Goal: Information Seeking & Learning: Learn about a topic

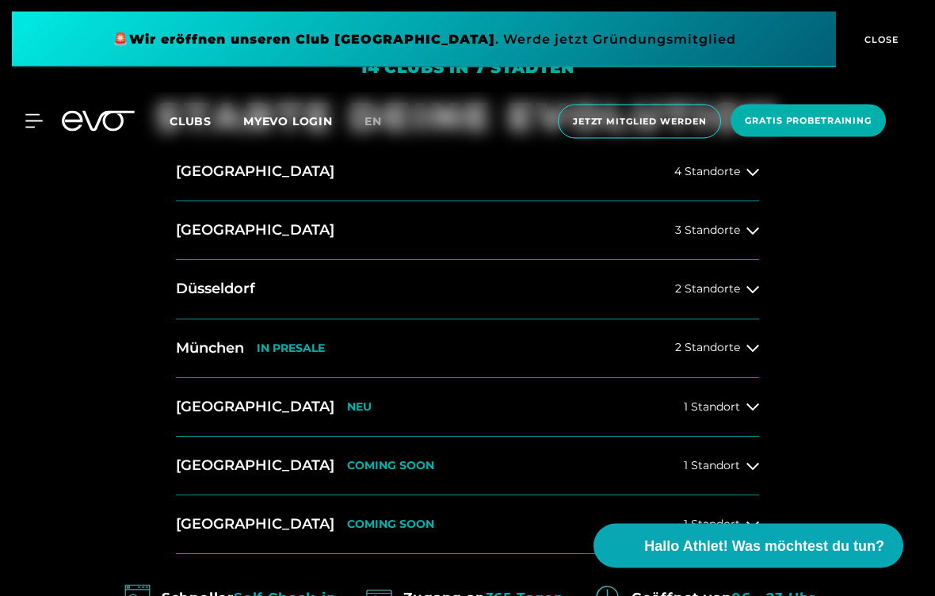
scroll to position [595, 0]
click at [729, 376] on button "[GEOGRAPHIC_DATA] IN [GEOGRAPHIC_DATA] 2 Standorte" at bounding box center [467, 348] width 583 height 59
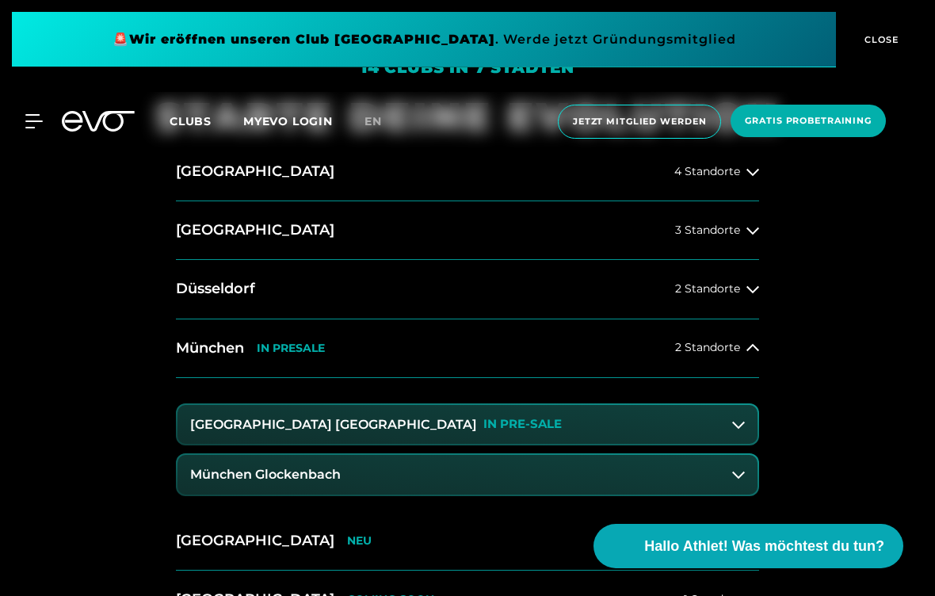
click at [736, 479] on icon at bounding box center [739, 475] width 13 height 7
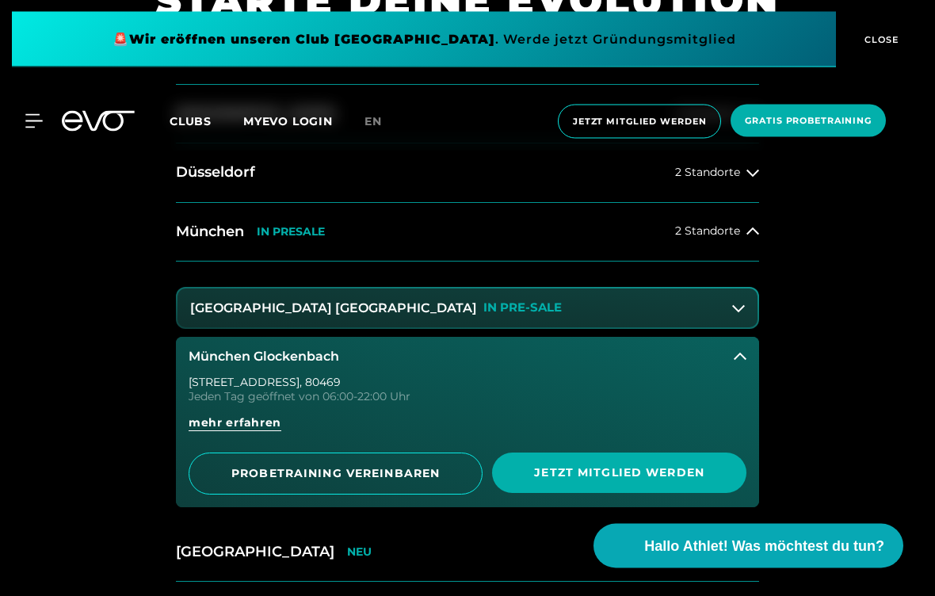
scroll to position [712, 0]
click at [259, 431] on span "mehr erfahren" at bounding box center [235, 423] width 93 height 17
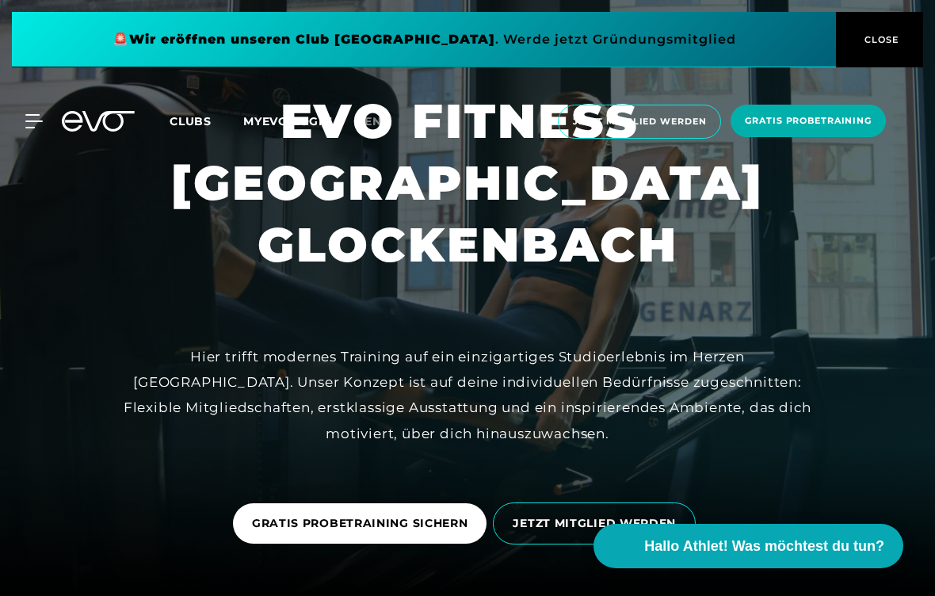
click at [242, 444] on div "Hier trifft modernes Training auf ein einzigartiges Studioerlebnis im Herzen [G…" at bounding box center [468, 395] width 714 height 102
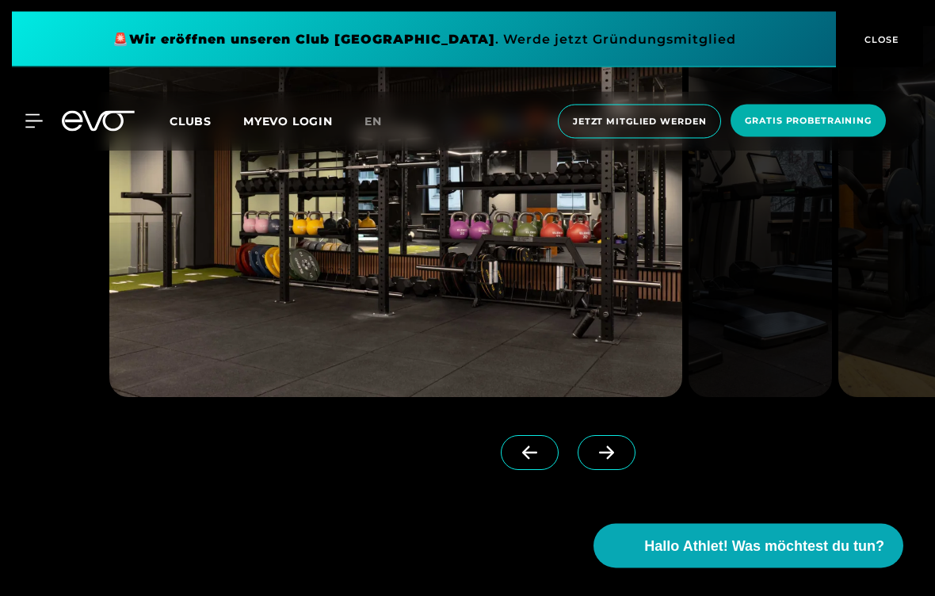
scroll to position [1773, 0]
click at [626, 470] on span at bounding box center [607, 452] width 58 height 35
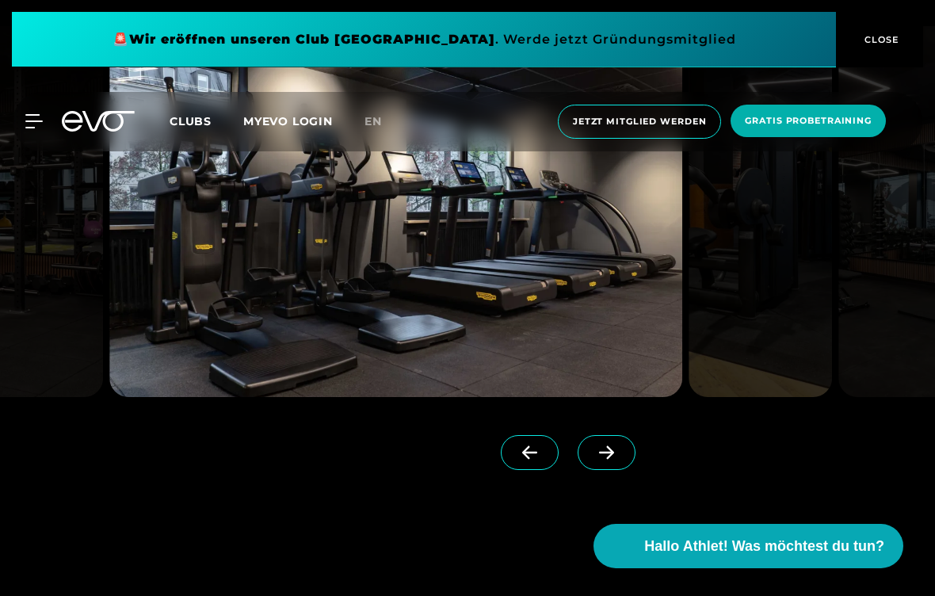
click at [610, 460] on icon at bounding box center [607, 453] width 28 height 14
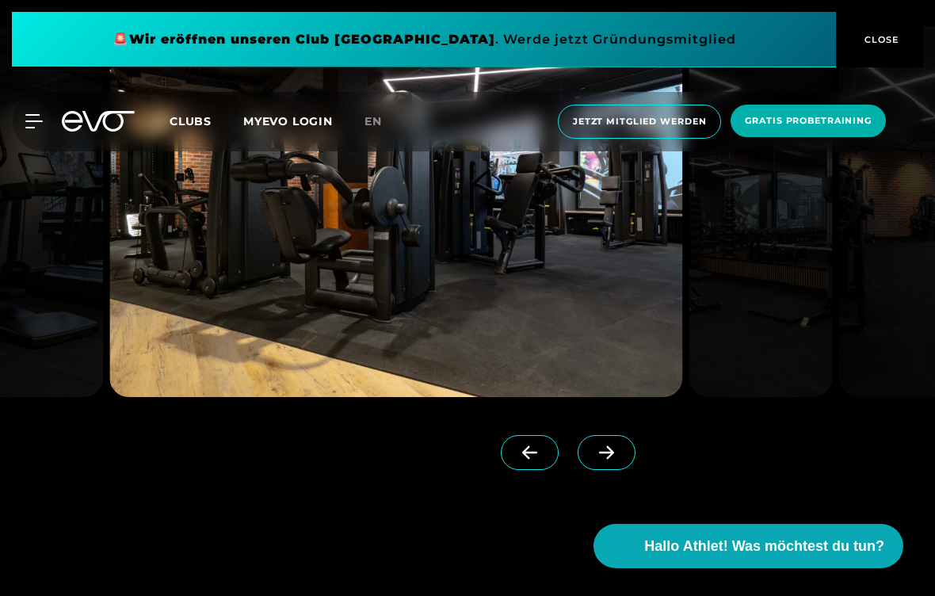
click at [603, 460] on icon at bounding box center [607, 453] width 28 height 14
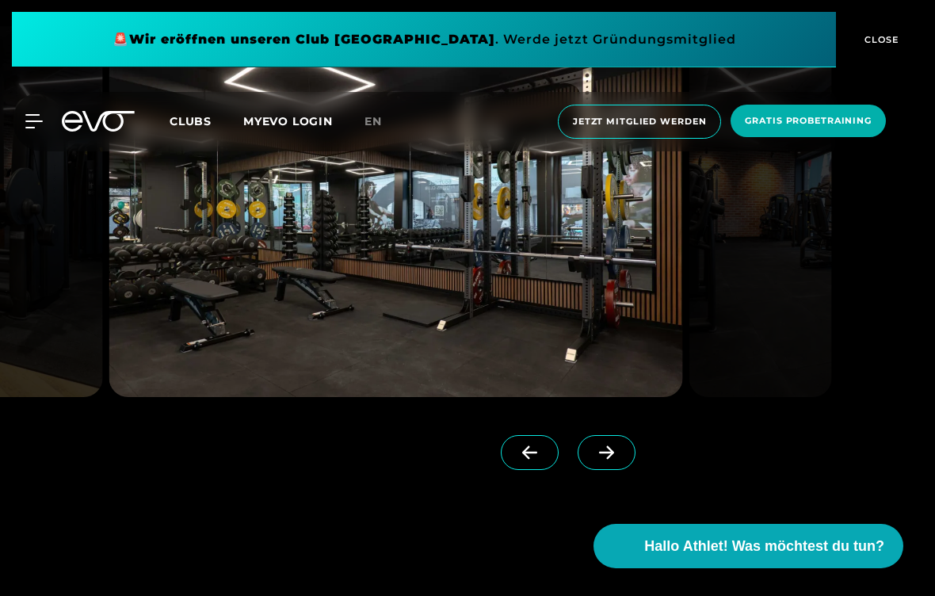
click at [616, 460] on icon at bounding box center [607, 453] width 28 height 14
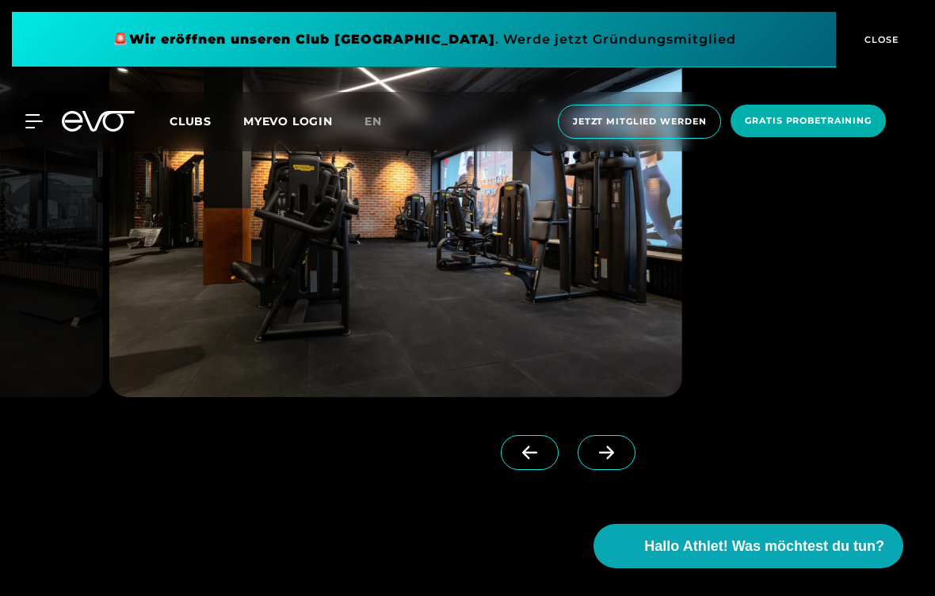
click at [617, 460] on icon at bounding box center [607, 453] width 28 height 14
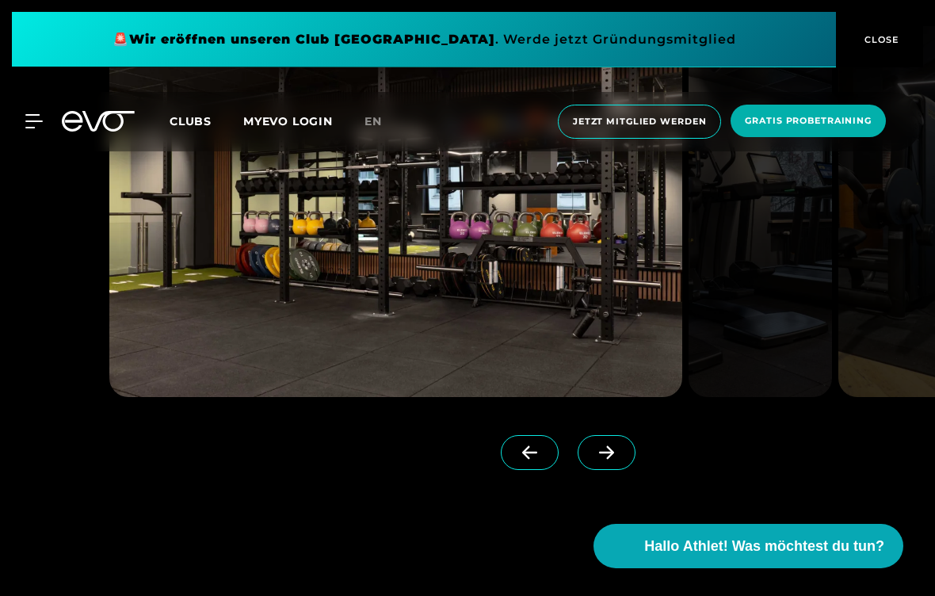
click at [614, 460] on icon at bounding box center [607, 453] width 28 height 14
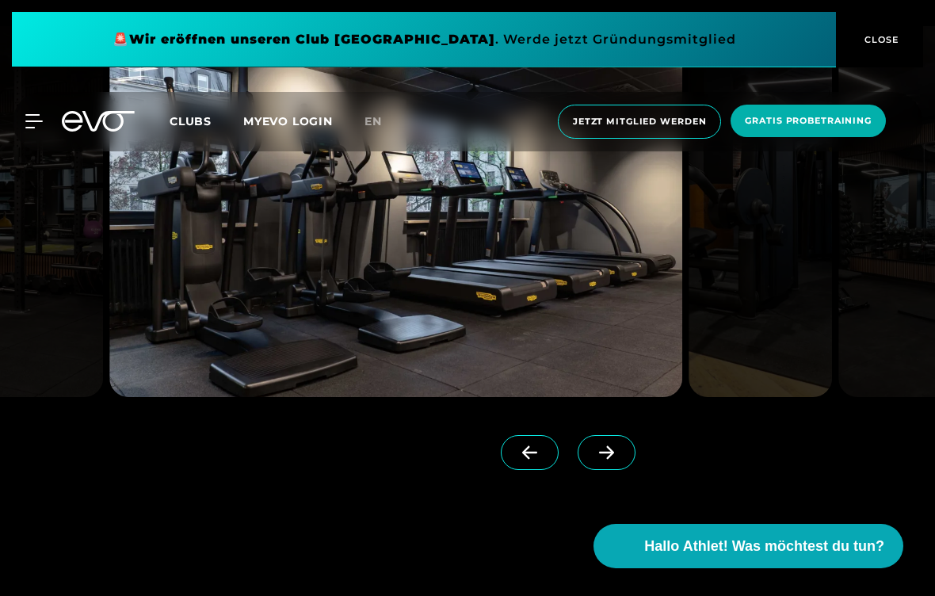
click at [610, 460] on icon at bounding box center [606, 452] width 15 height 13
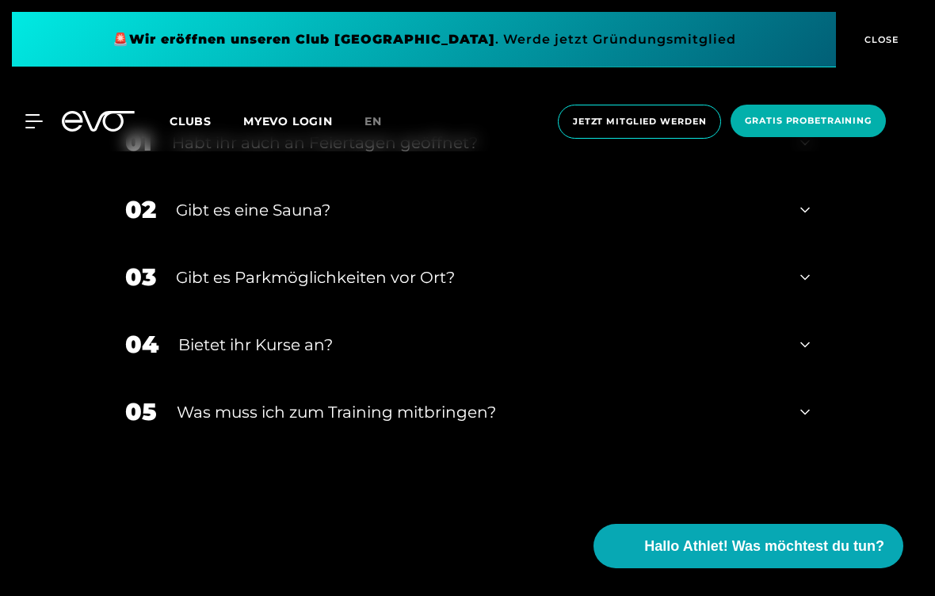
scroll to position [4769, 0]
click at [818, 379] on div "04 Bietet ihr [DEMOGRAPHIC_DATA]?" at bounding box center [467, 345] width 717 height 67
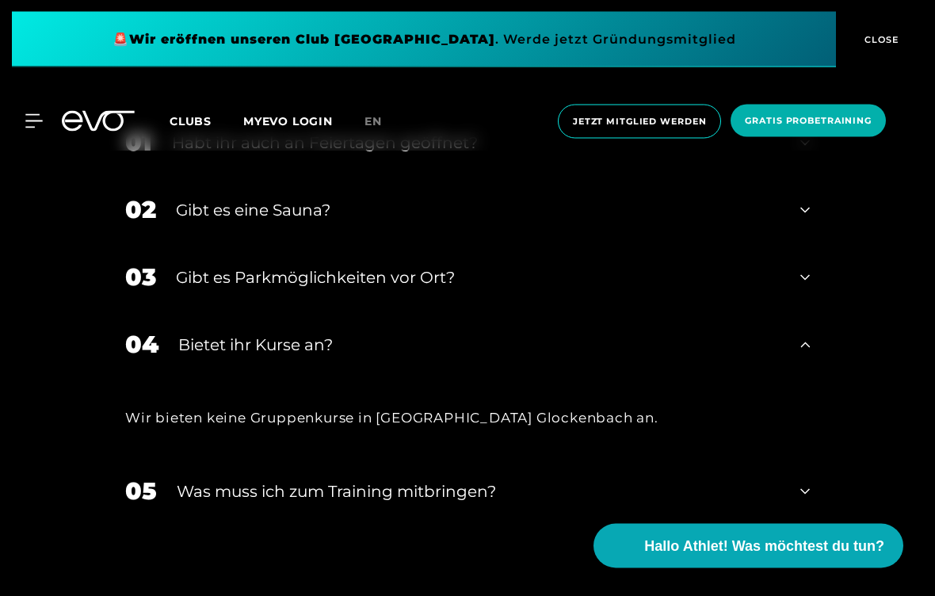
scroll to position [4769, 0]
click at [802, 176] on div "01 Habt ihr auch an Feiertagen geöffnet?" at bounding box center [467, 142] width 717 height 67
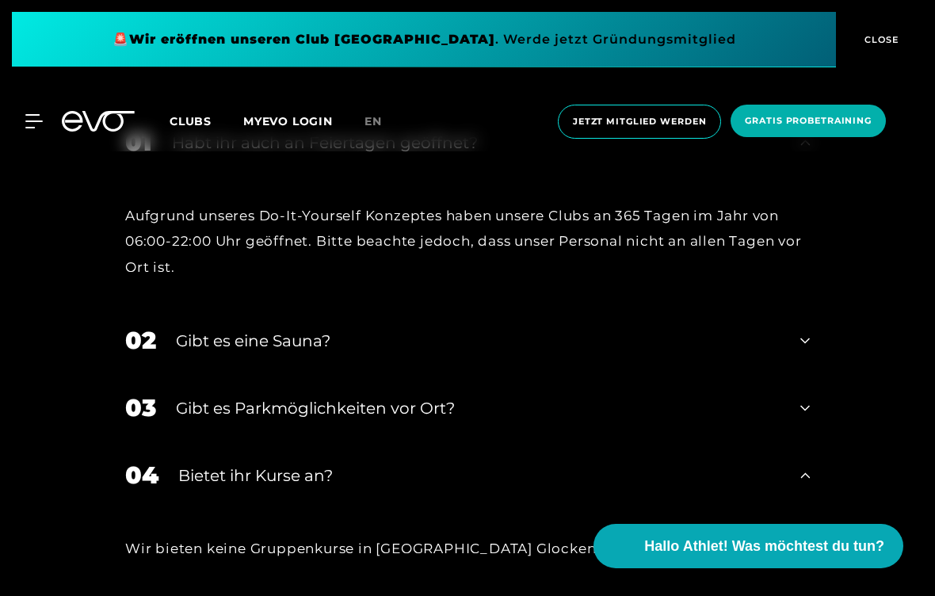
click at [814, 374] on div "02 Gibt es eine Sauna?" at bounding box center [467, 340] width 717 height 67
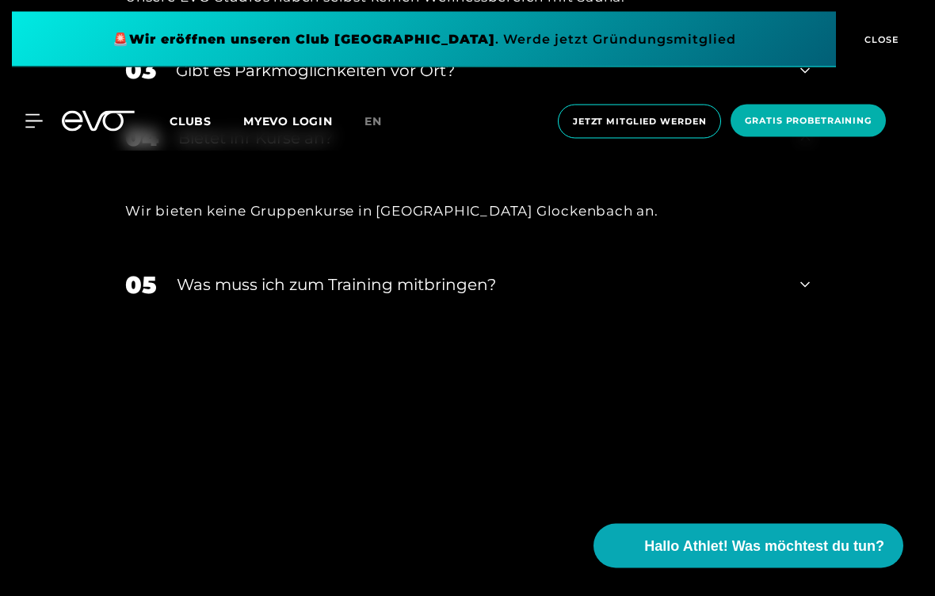
scroll to position [5186, 0]
click at [805, 319] on div "05 Was muss ich zum Training mitbringen?" at bounding box center [467, 284] width 717 height 67
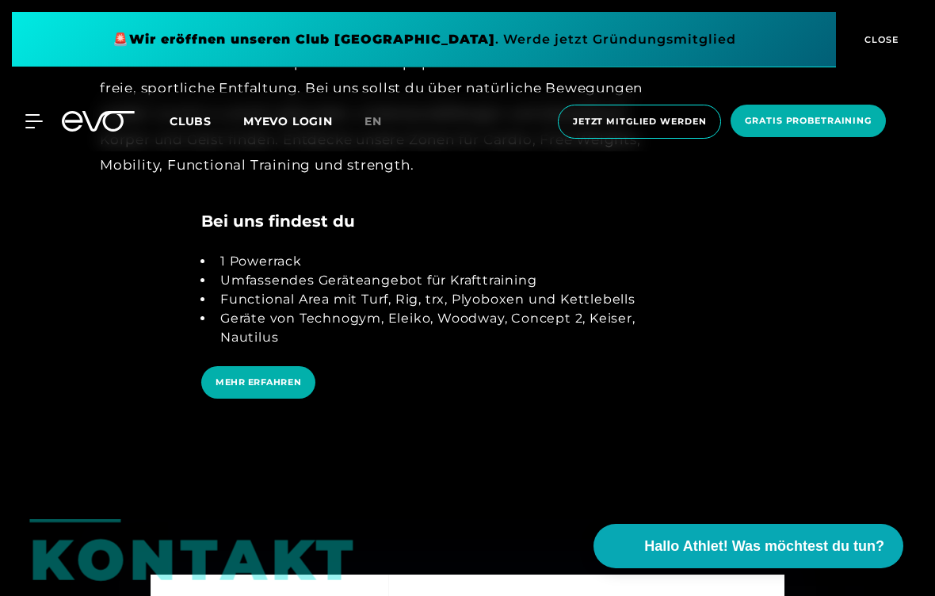
scroll to position [3414, 0]
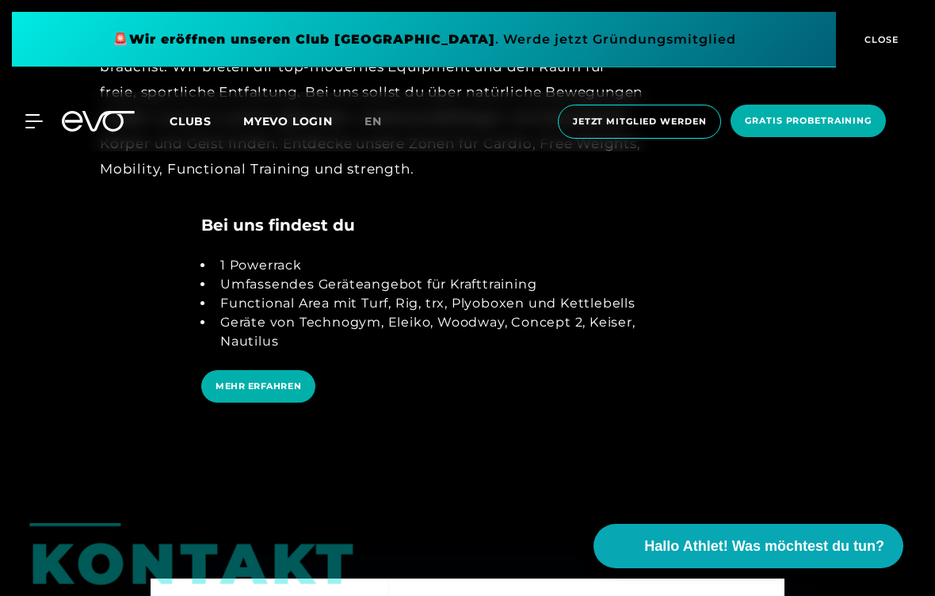
click at [280, 393] on span "MEHR ERFAHREN" at bounding box center [259, 386] width 86 height 13
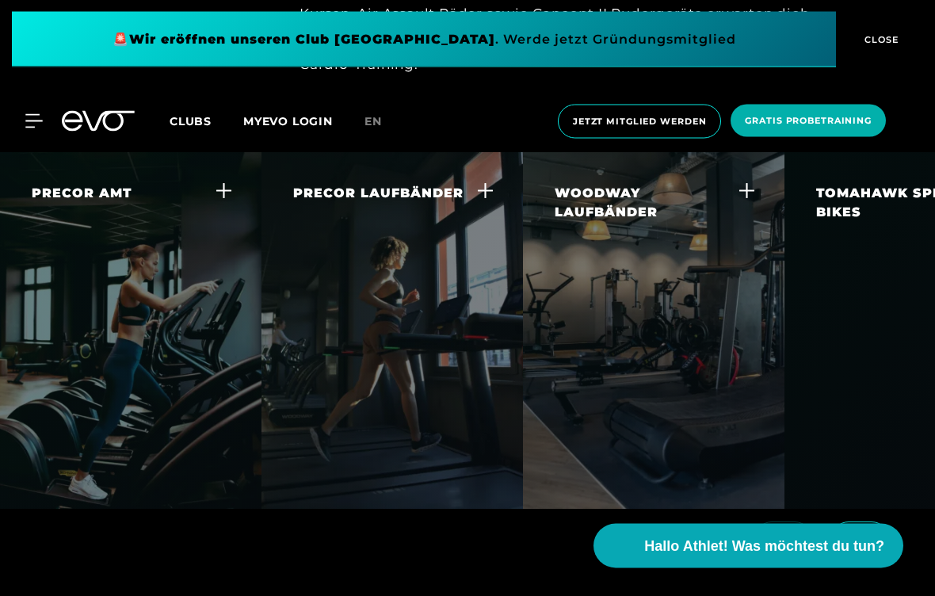
scroll to position [3063, 0]
